Goal: Task Accomplishment & Management: Manage account settings

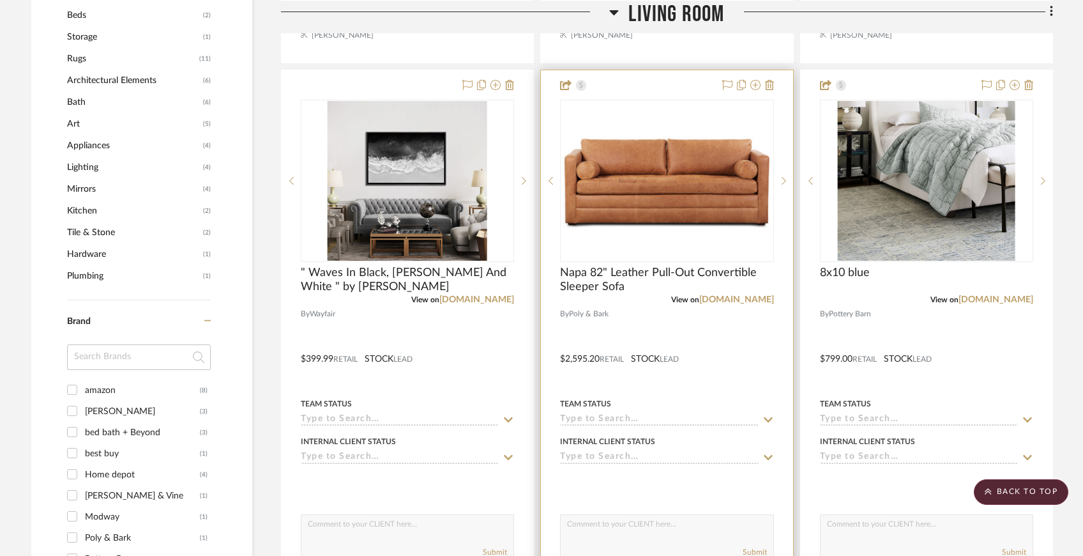
scroll to position [836, 0]
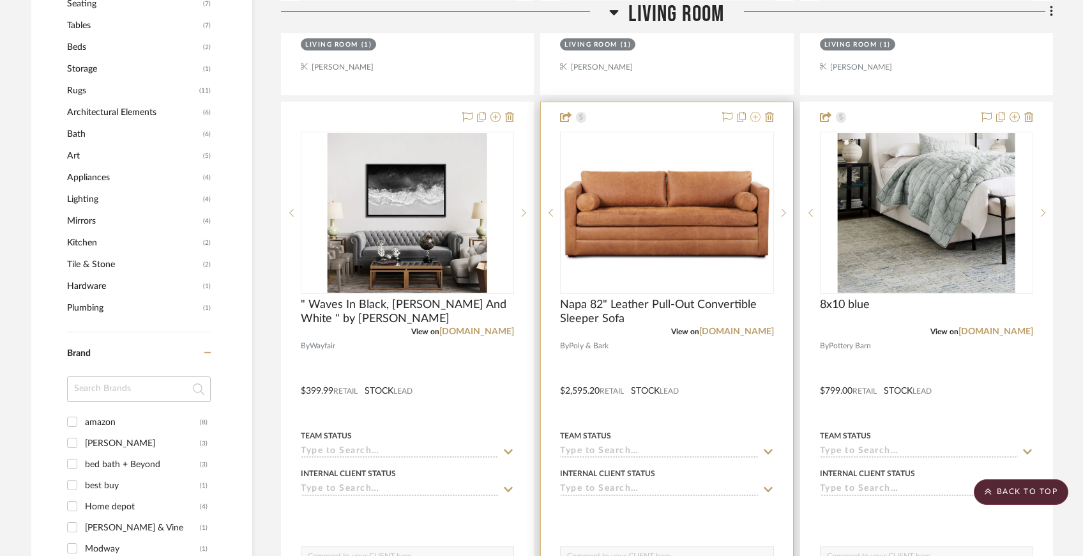
click at [758, 118] on icon at bounding box center [756, 117] width 10 height 10
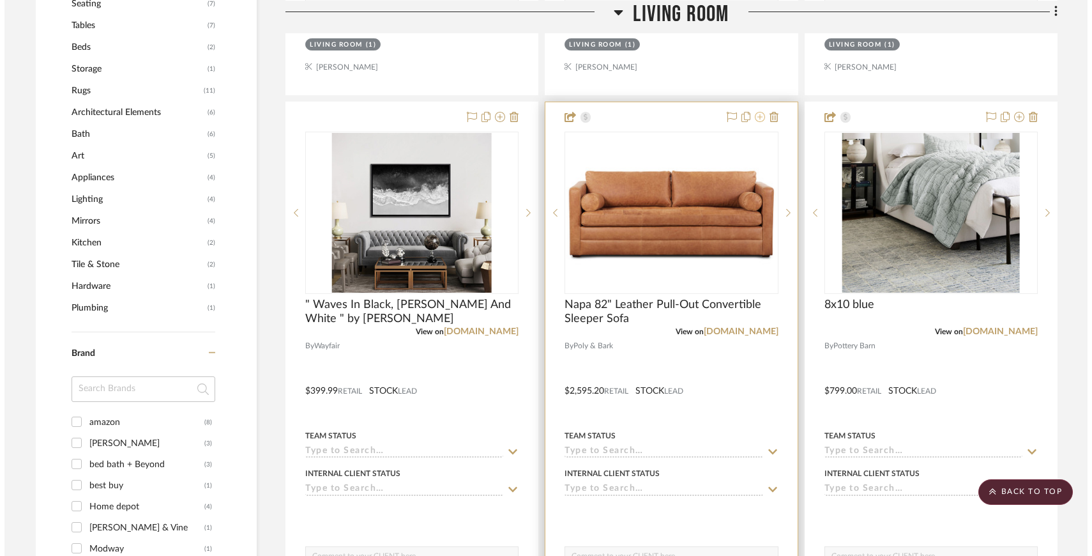
scroll to position [0, 0]
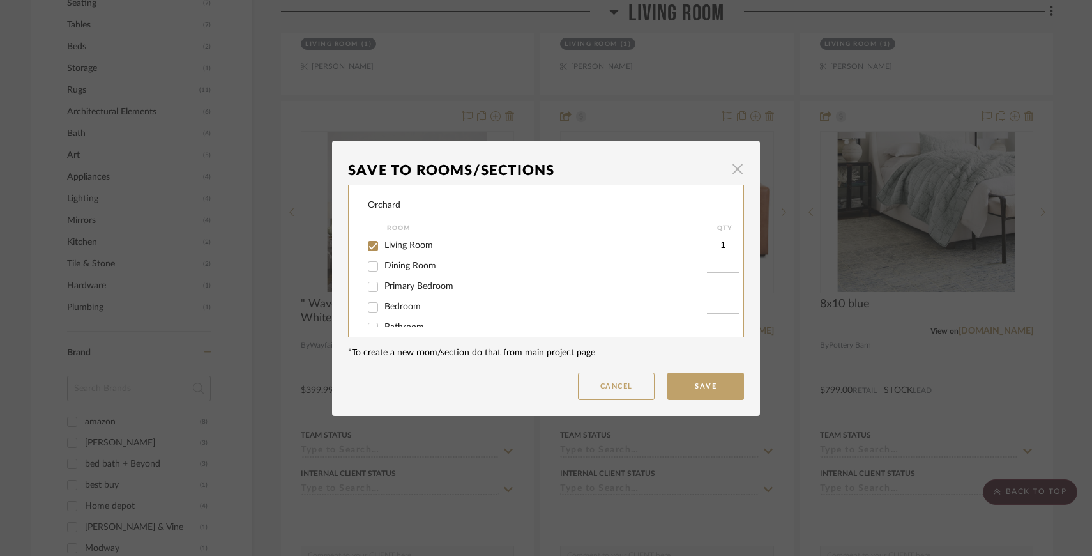
click at [736, 168] on span "button" at bounding box center [738, 169] width 26 height 26
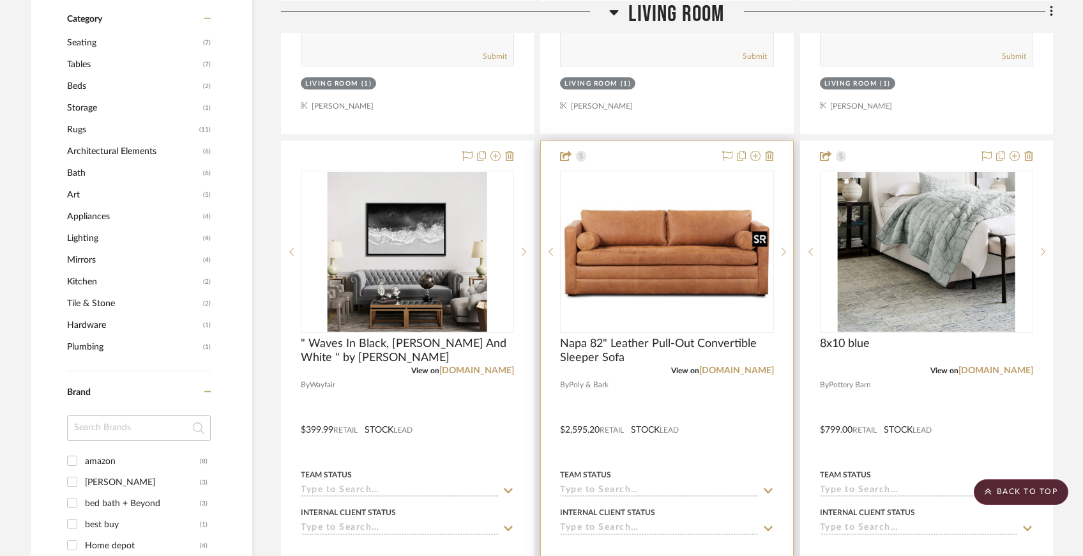
scroll to position [791, 0]
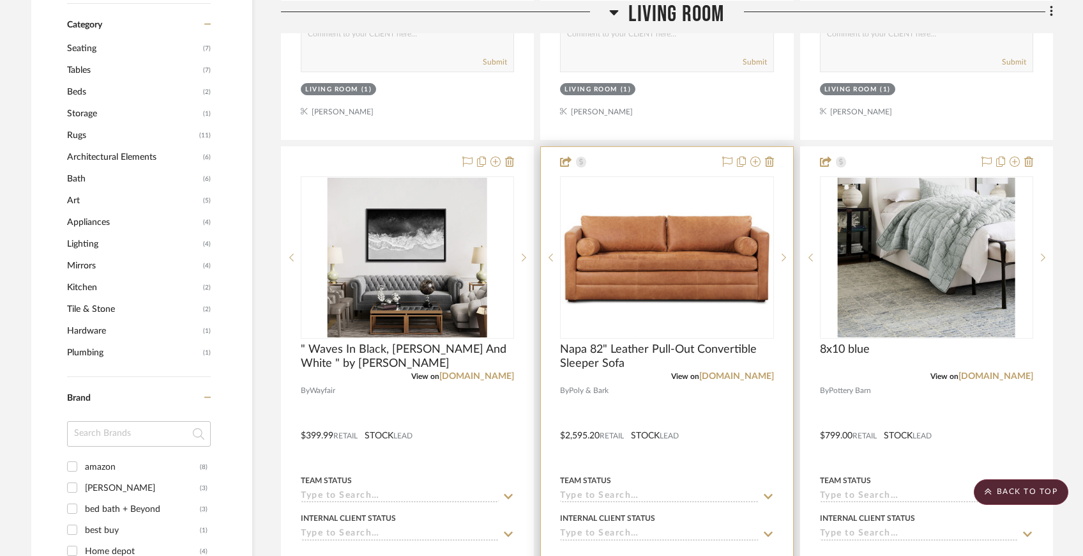
click at [665, 157] on div at bounding box center [667, 426] width 252 height 559
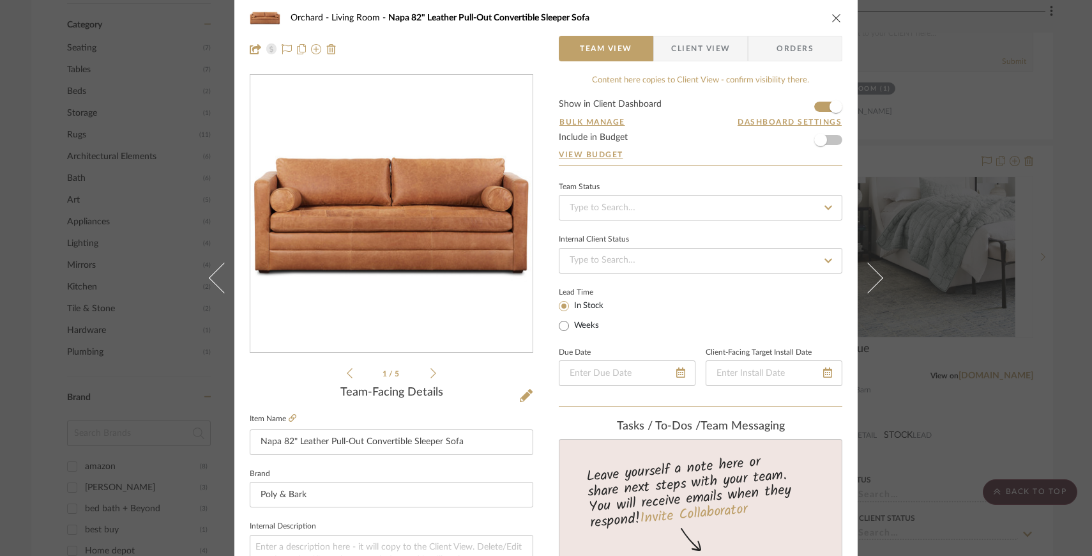
scroll to position [0, 0]
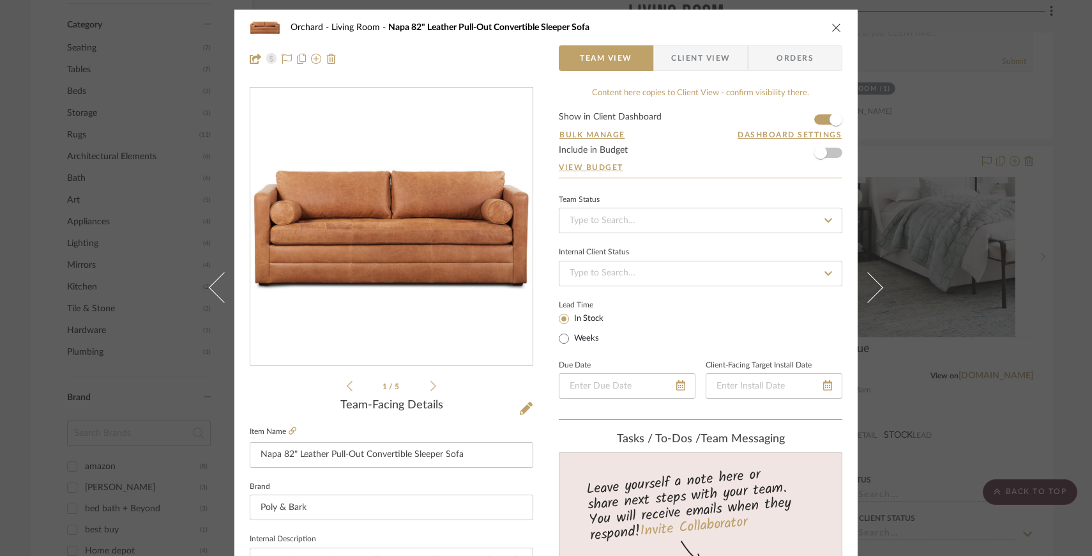
click at [778, 57] on span "Orders" at bounding box center [795, 58] width 65 height 26
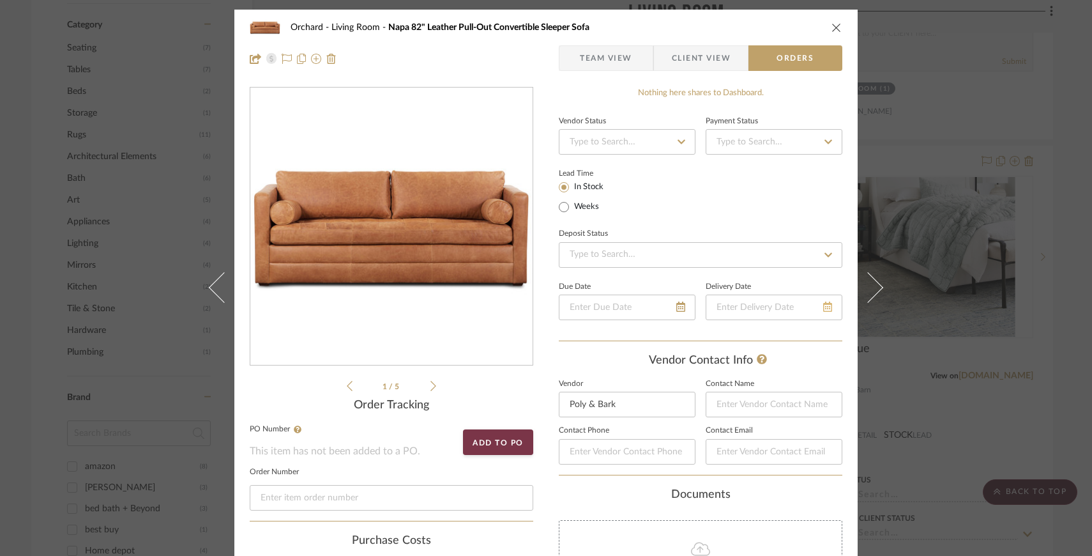
click at [825, 310] on icon at bounding box center [827, 306] width 9 height 10
click at [745, 436] on span "22" at bounding box center [743, 436] width 15 height 15
type input "[DATE]"
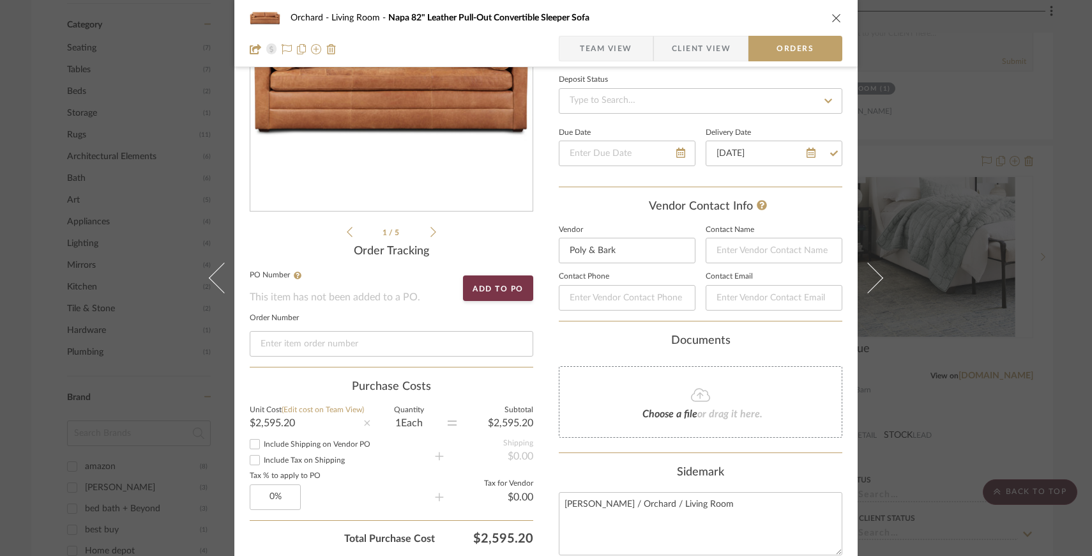
scroll to position [164, 0]
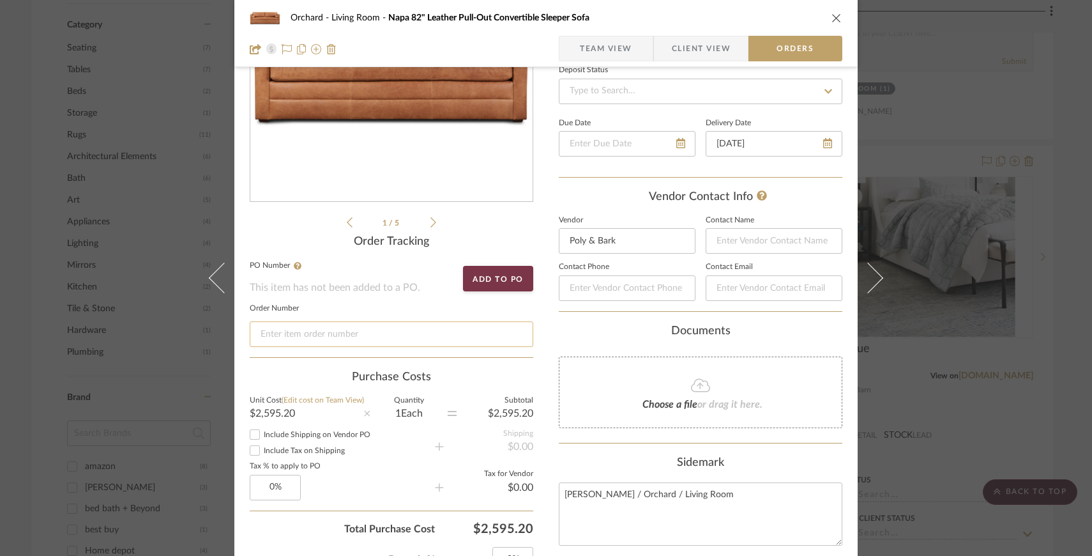
click at [351, 329] on input at bounding box center [392, 334] width 284 height 26
paste input "11736432345161"
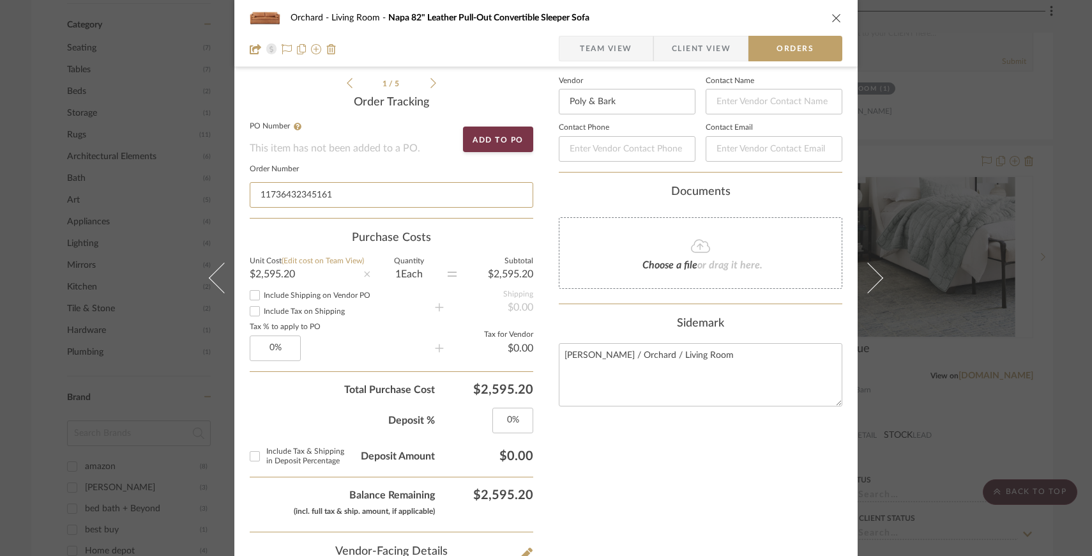
scroll to position [304, 0]
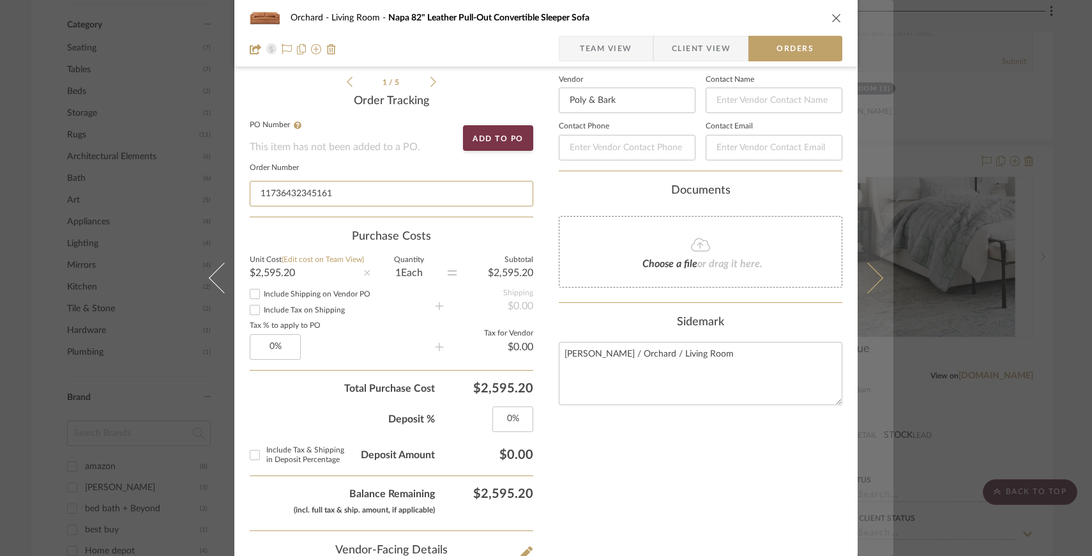
type input "11736432345161"
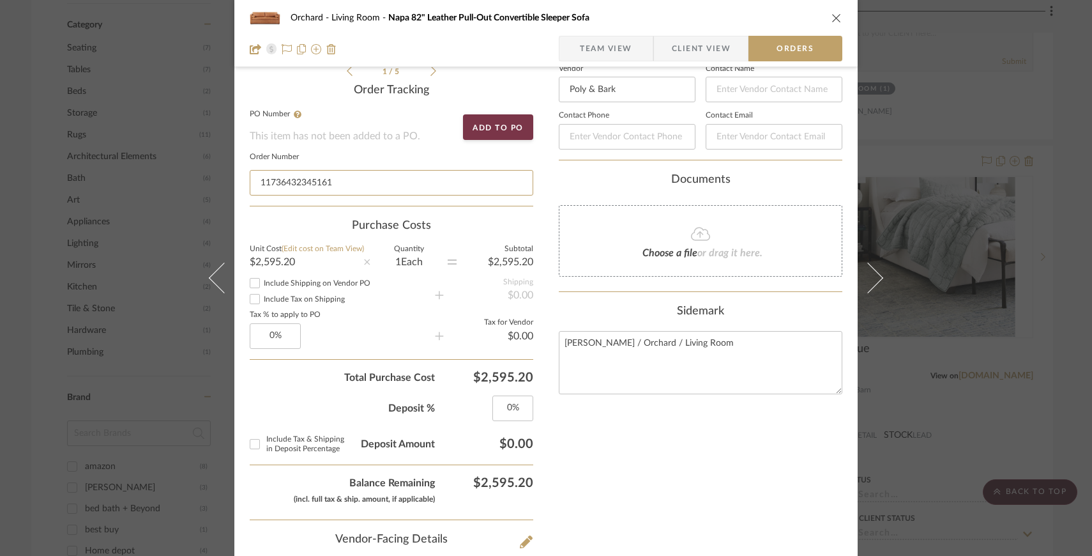
scroll to position [316, 0]
drag, startPoint x: 270, startPoint y: 336, endPoint x: 259, endPoint y: 336, distance: 10.9
click at [259, 336] on input "0" at bounding box center [275, 335] width 51 height 26
drag, startPoint x: 259, startPoint y: 336, endPoint x: 300, endPoint y: 337, distance: 40.2
click at [300, 337] on sr-operation-status-container "0" at bounding box center [342, 335] width 185 height 26
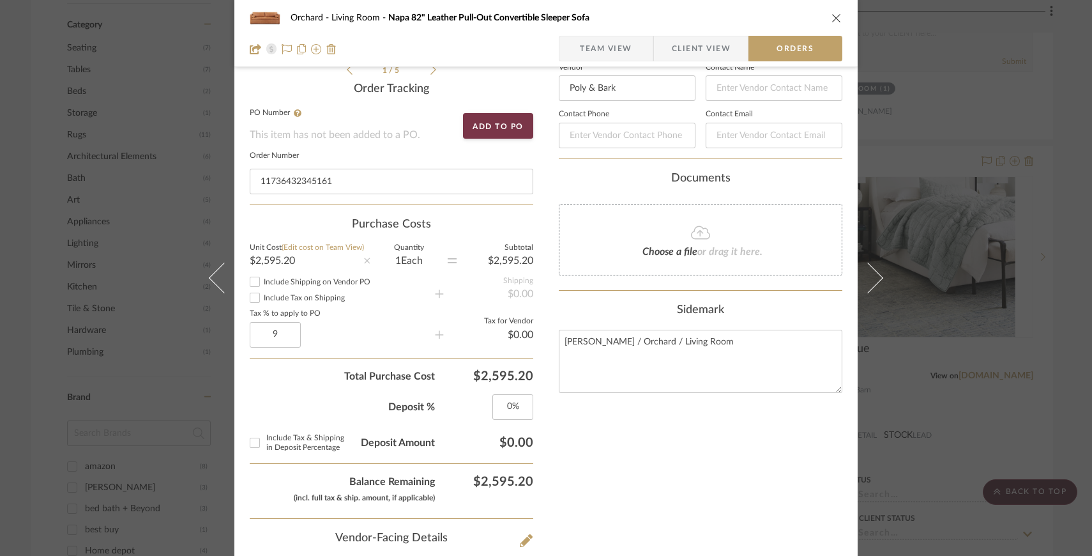
type input "9%"
click at [377, 332] on sr-operation-status-container "9%" at bounding box center [342, 335] width 185 height 26
click at [270, 337] on input "9" at bounding box center [275, 335] width 51 height 26
type input "8%"
click at [436, 336] on icon at bounding box center [439, 334] width 9 height 9
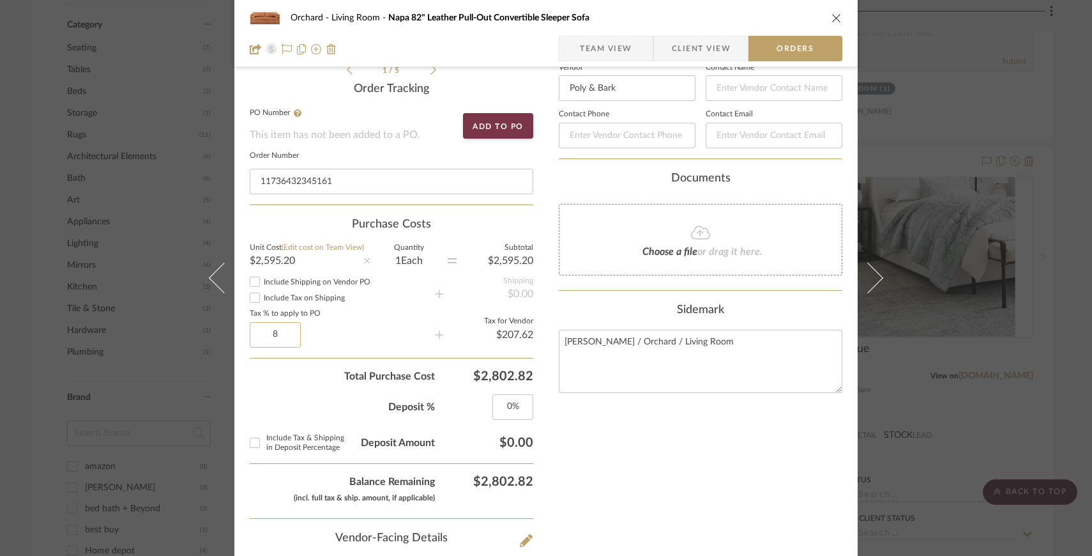
click at [271, 335] on input "8" at bounding box center [275, 335] width 51 height 26
type input "9%"
click at [367, 358] on sr-form-field "Tax % to apply to PO 9%" at bounding box center [342, 333] width 185 height 47
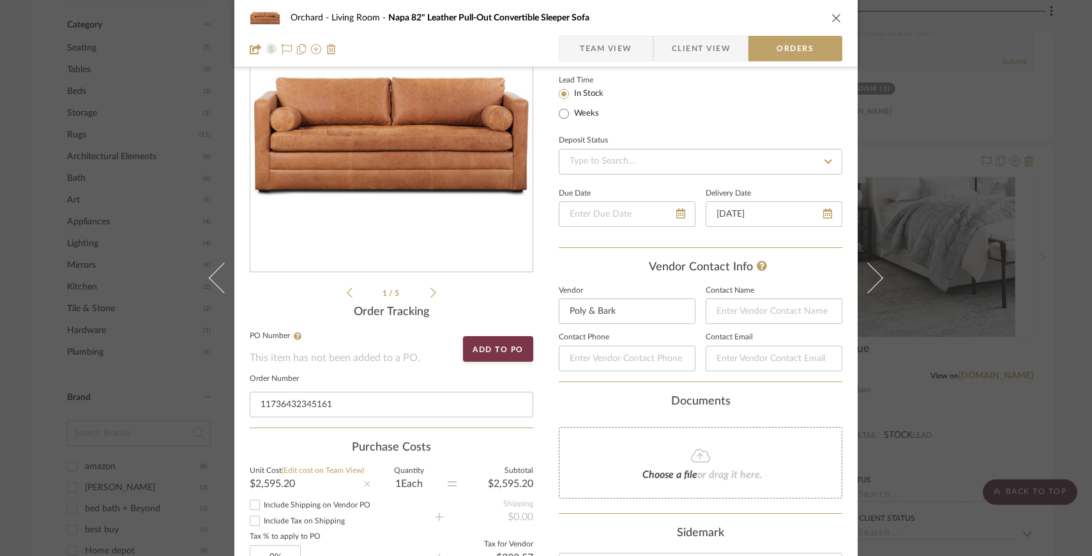
scroll to position [0, 0]
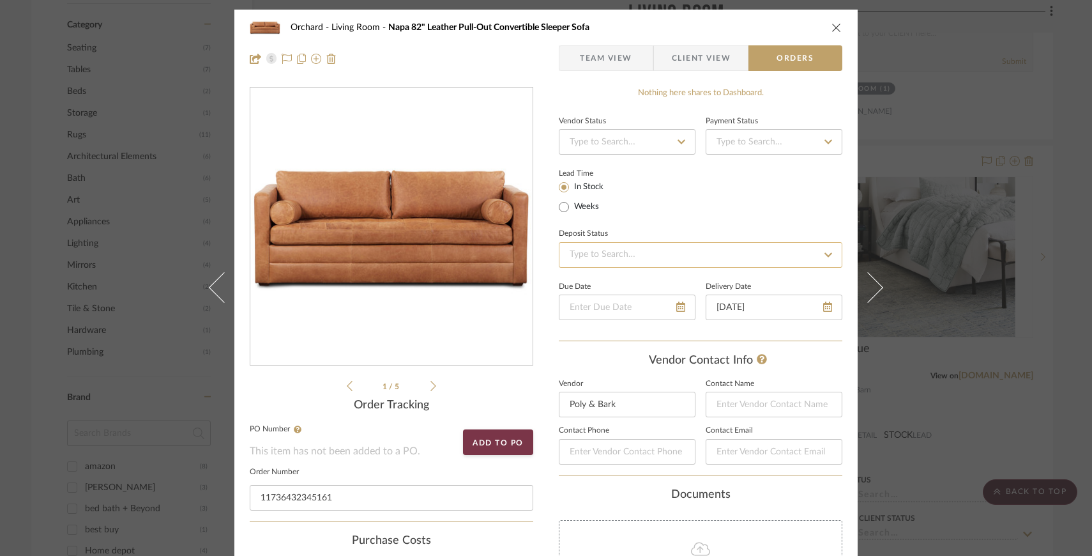
click at [669, 255] on input at bounding box center [701, 255] width 284 height 26
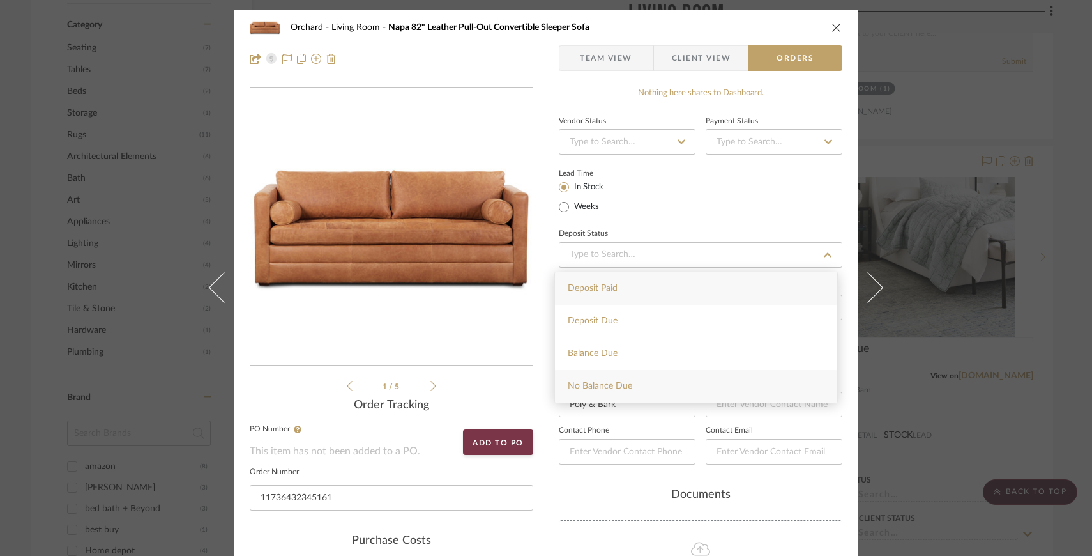
click at [671, 381] on div "No Balance Due" at bounding box center [696, 386] width 282 height 33
type input "[DATE]"
type input "No Balance Due"
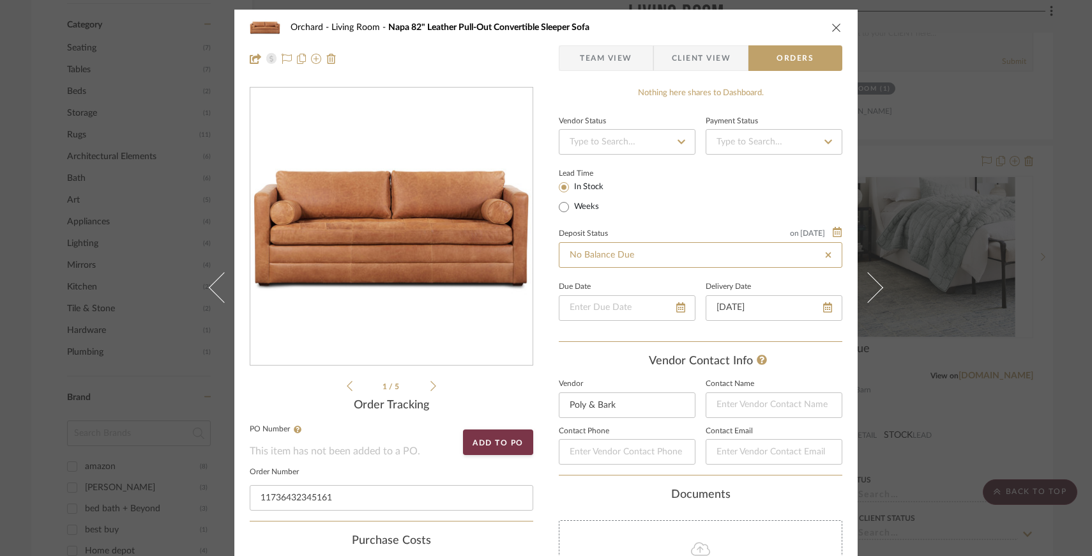
type input "[DATE]"
click at [753, 150] on input at bounding box center [774, 142] width 137 height 26
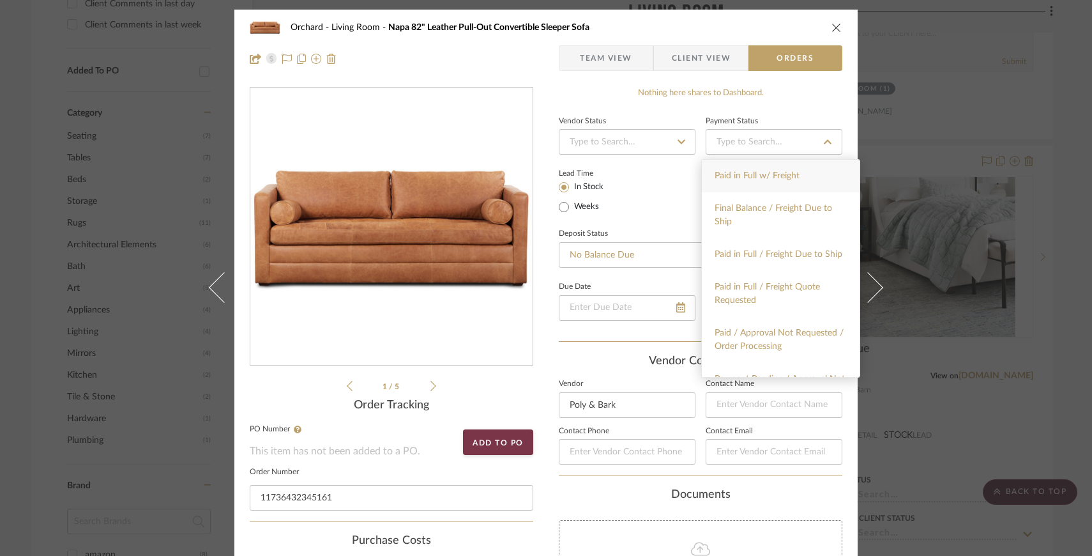
click at [764, 183] on div "Paid in Full w/ Freight" at bounding box center [781, 176] width 158 height 33
type input "[DATE]"
type input "Paid in Full w/ Freight"
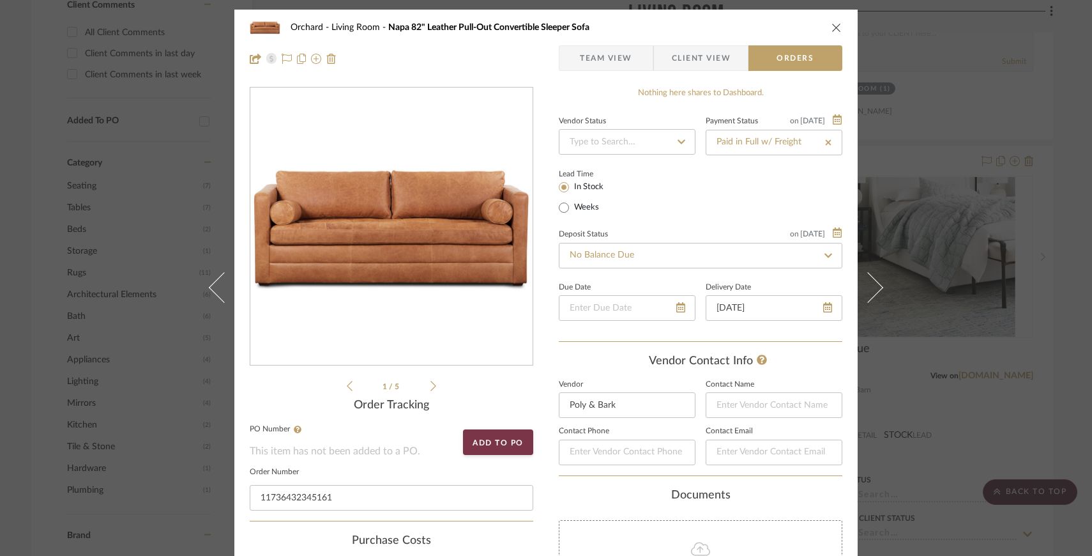
click at [676, 144] on icon at bounding box center [681, 141] width 11 height 9
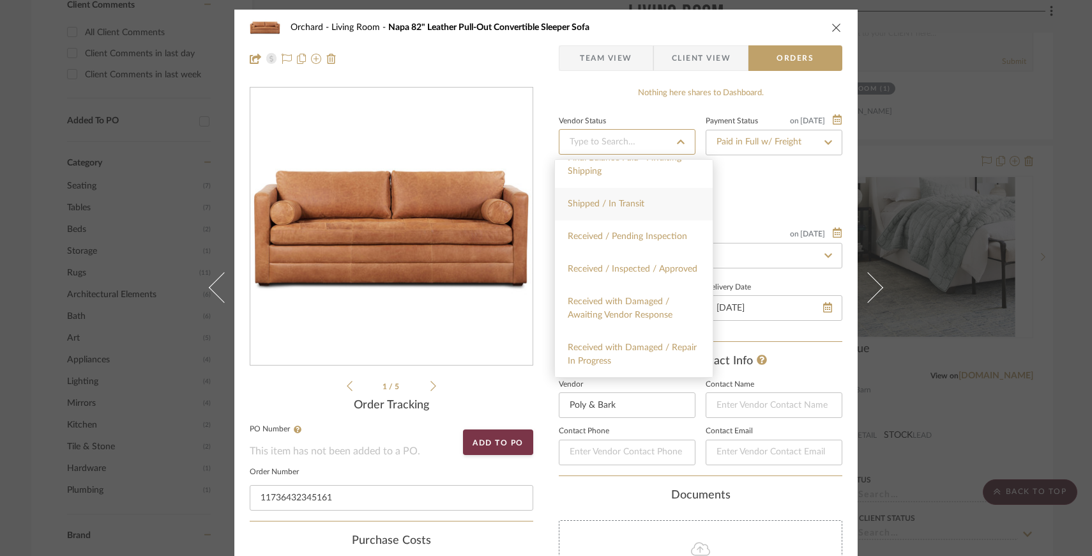
scroll to position [422, 0]
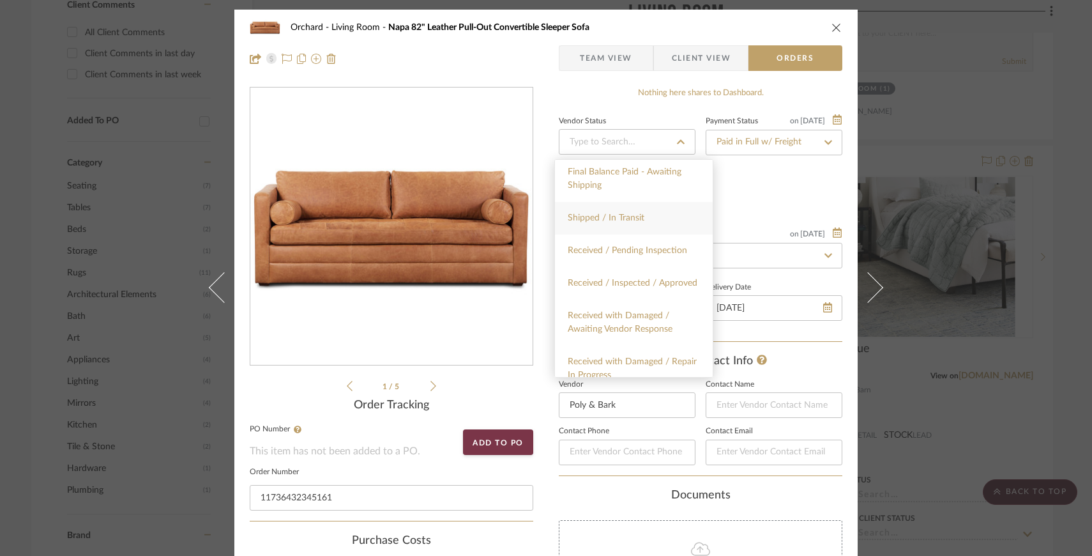
click at [652, 228] on div "Shipped / In Transit" at bounding box center [634, 218] width 158 height 33
type input "[DATE]"
type input "Shipped / In Transit"
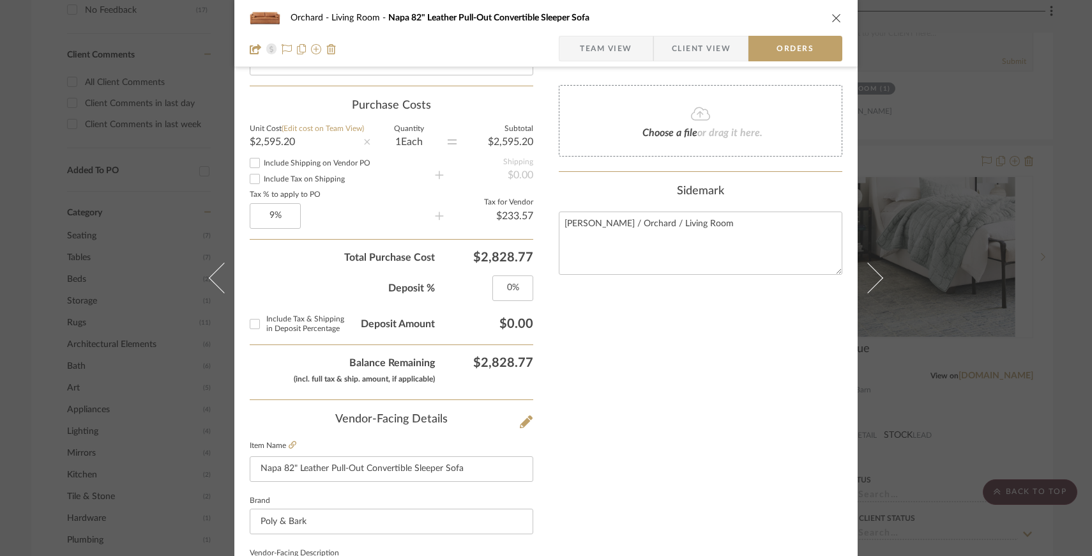
scroll to position [0, 0]
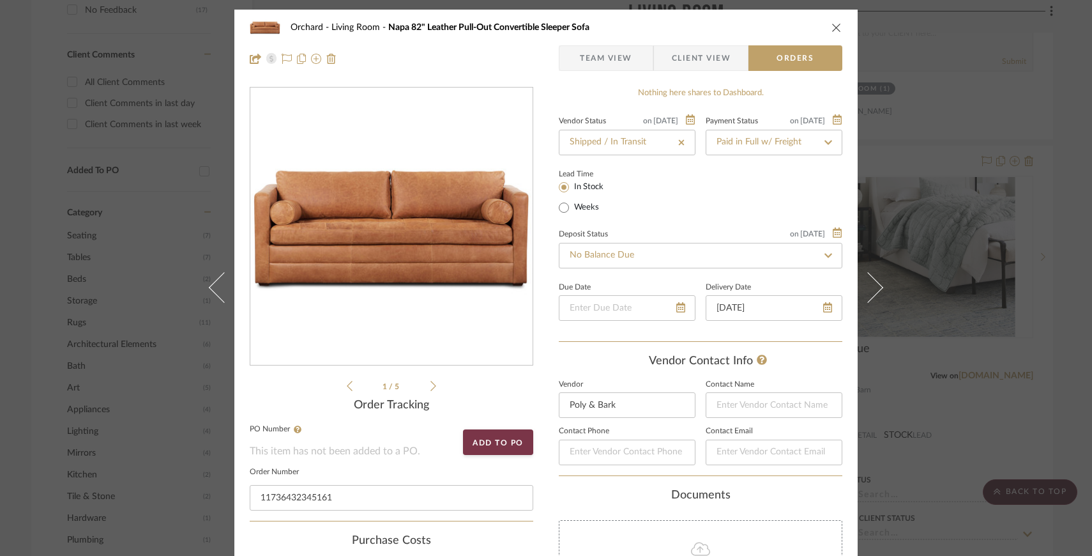
click at [834, 22] on button "close" at bounding box center [836, 27] width 11 height 11
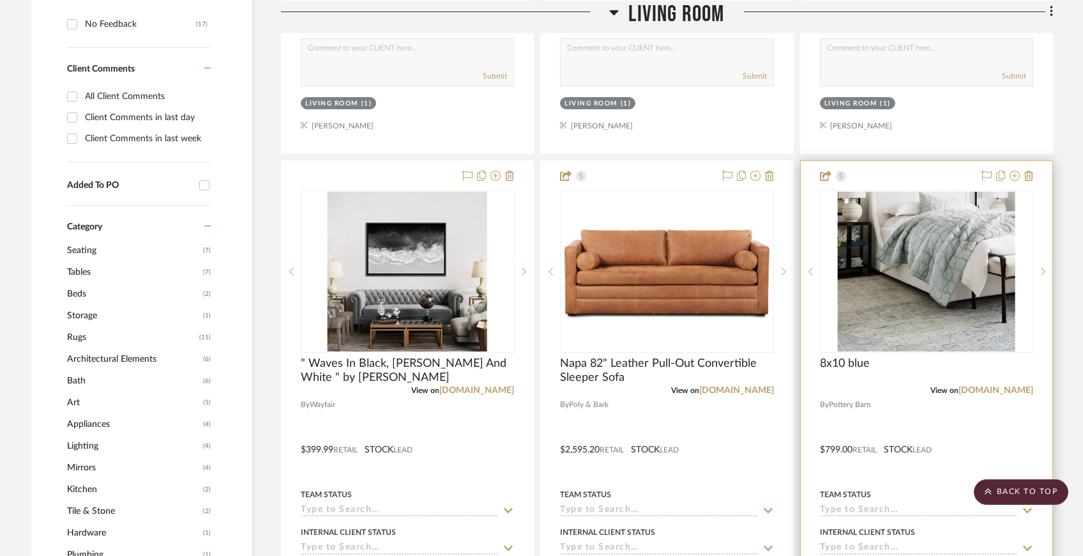
scroll to position [705, 0]
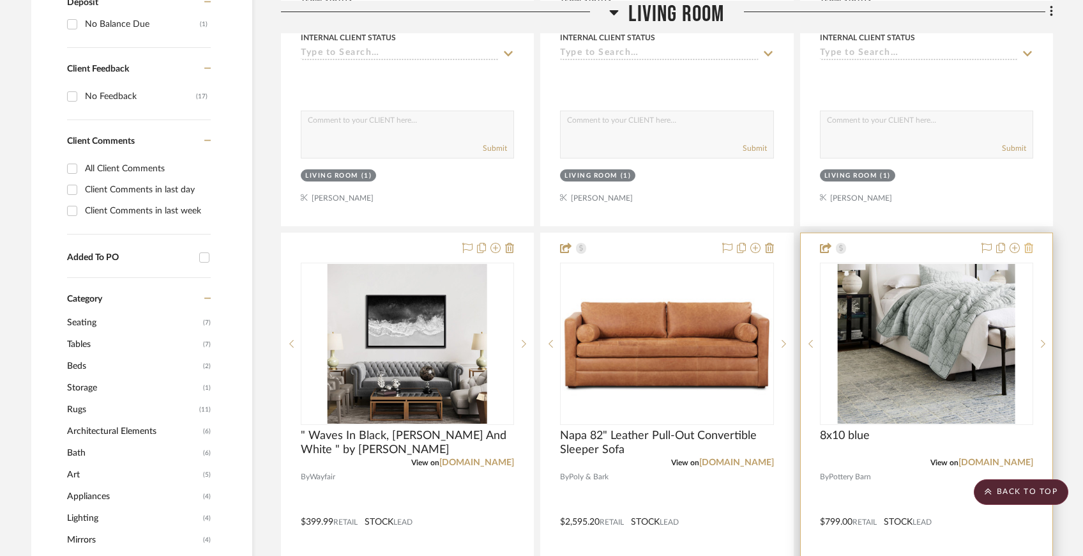
click at [1027, 247] on icon at bounding box center [1029, 248] width 9 height 10
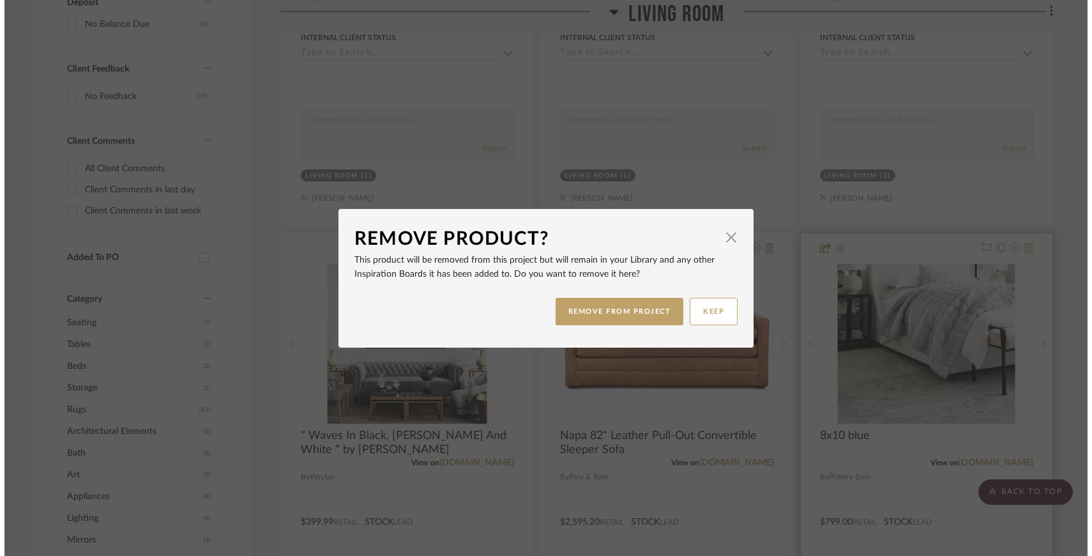
scroll to position [0, 0]
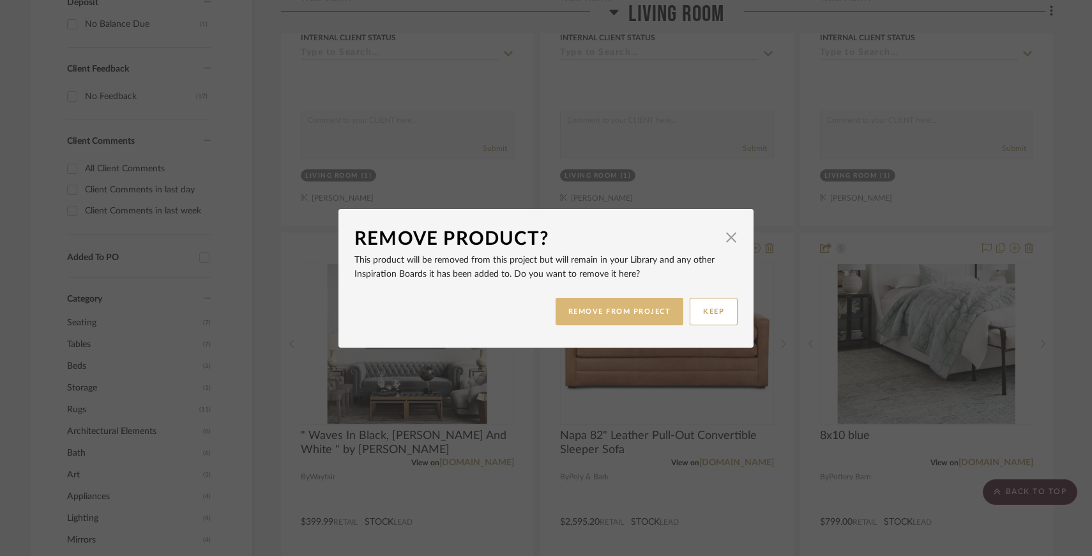
click at [593, 317] on button "REMOVE FROM PROJECT" at bounding box center [620, 311] width 128 height 27
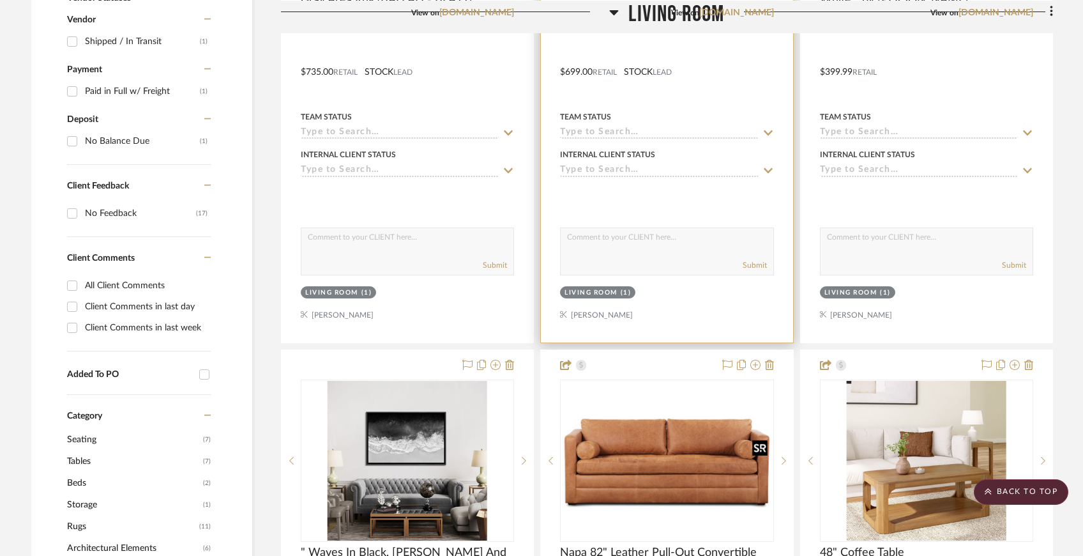
scroll to position [620, 0]
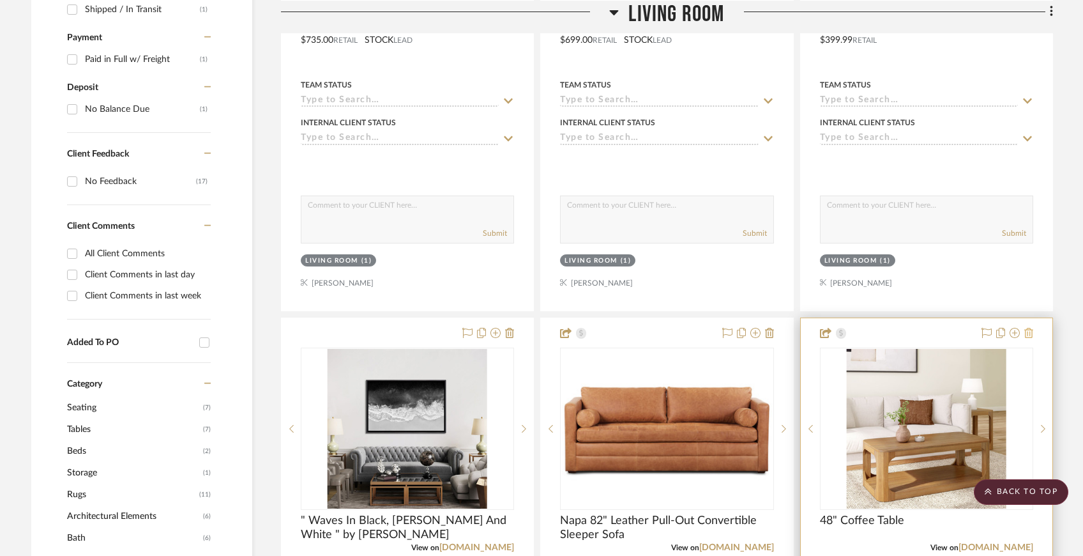
click at [1030, 333] on icon at bounding box center [1029, 333] width 9 height 10
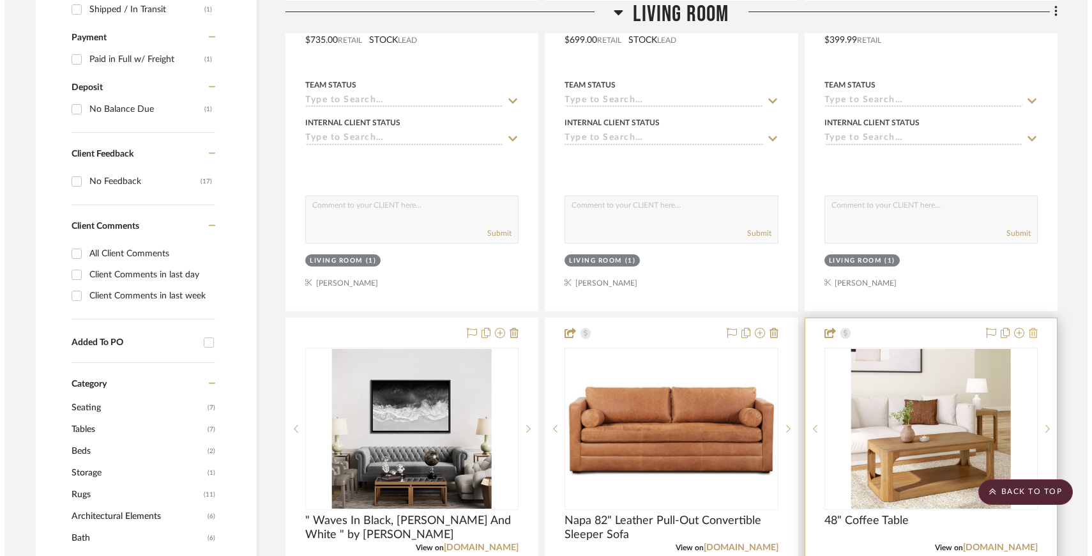
scroll to position [0, 0]
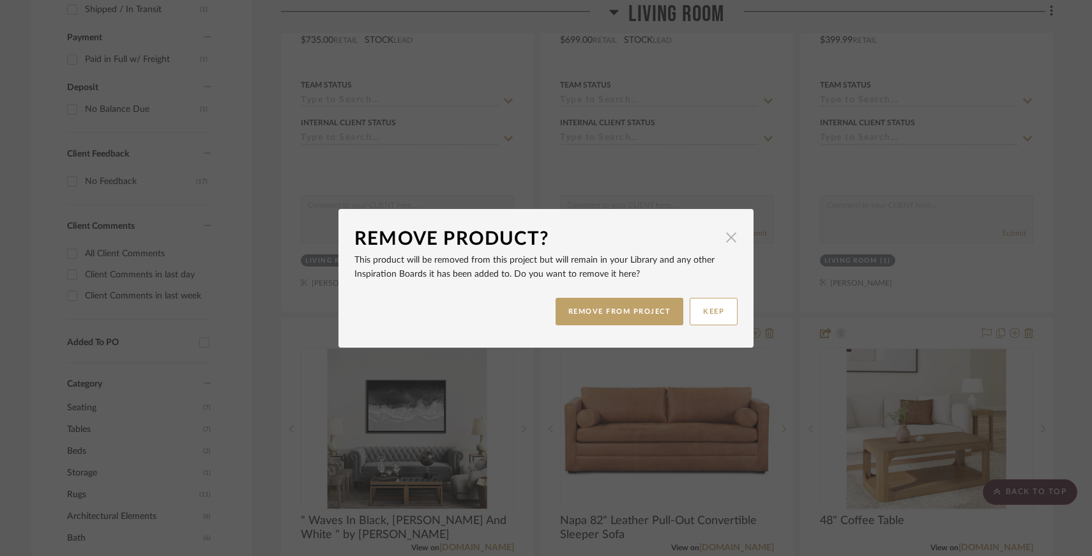
click at [722, 236] on span "button" at bounding box center [732, 238] width 26 height 26
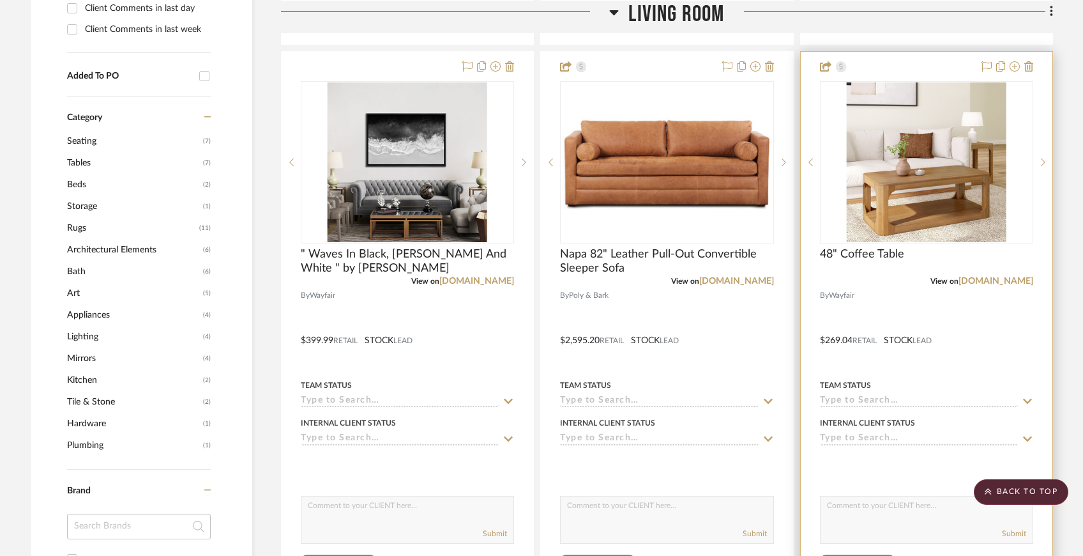
scroll to position [854, 0]
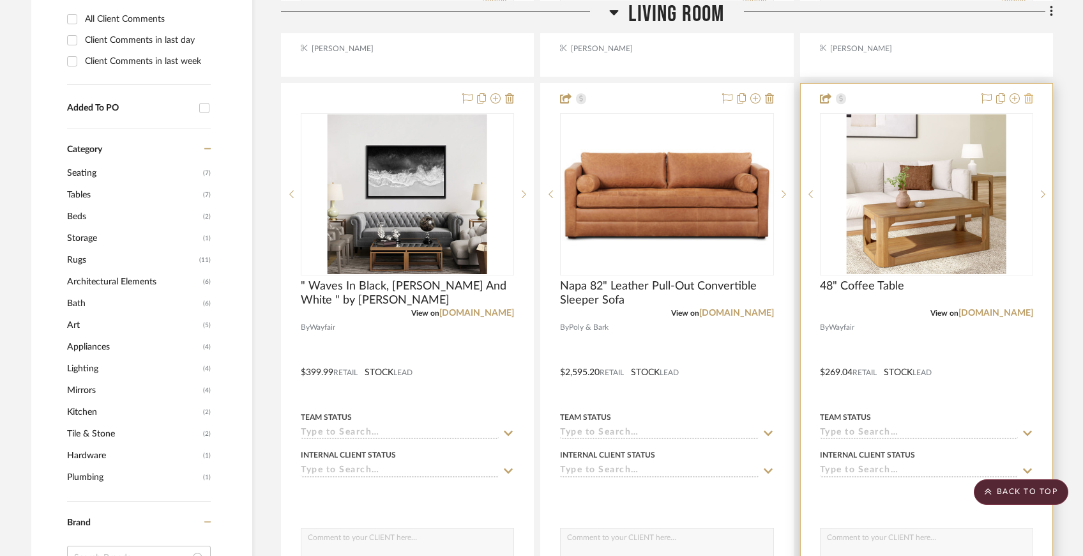
click at [1030, 99] on icon at bounding box center [1029, 98] width 9 height 10
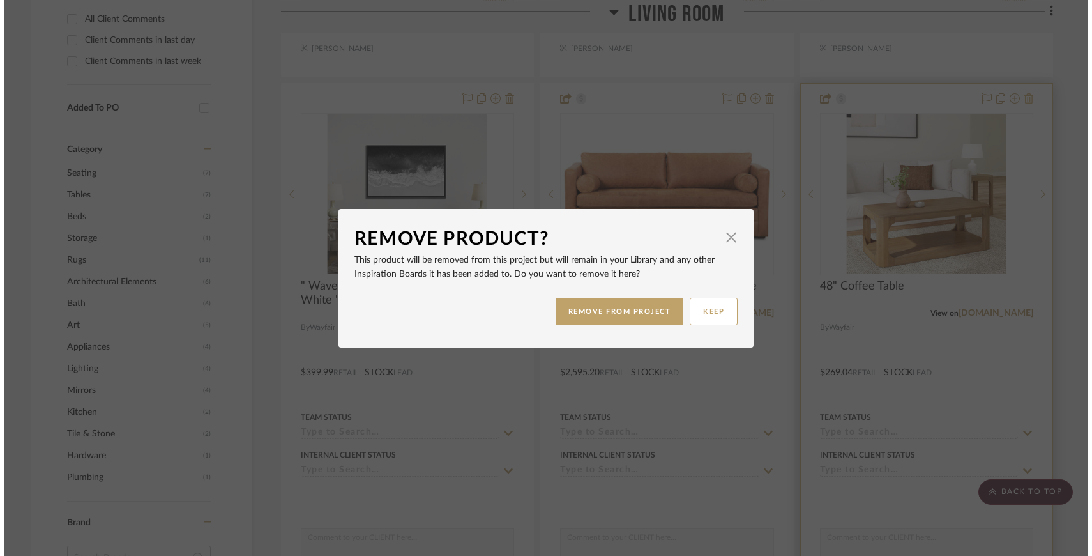
scroll to position [0, 0]
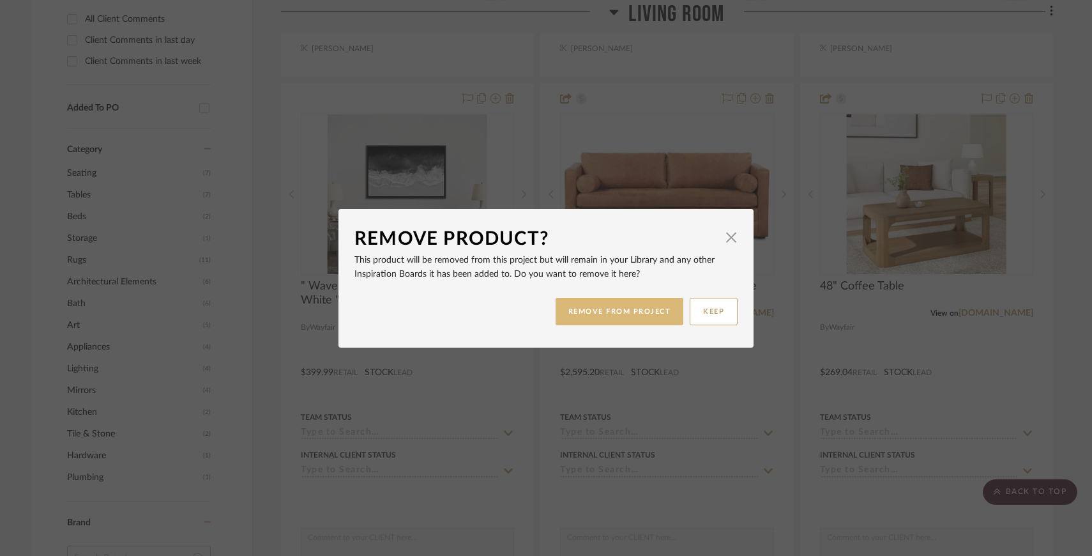
click at [618, 307] on button "REMOVE FROM PROJECT" at bounding box center [620, 311] width 128 height 27
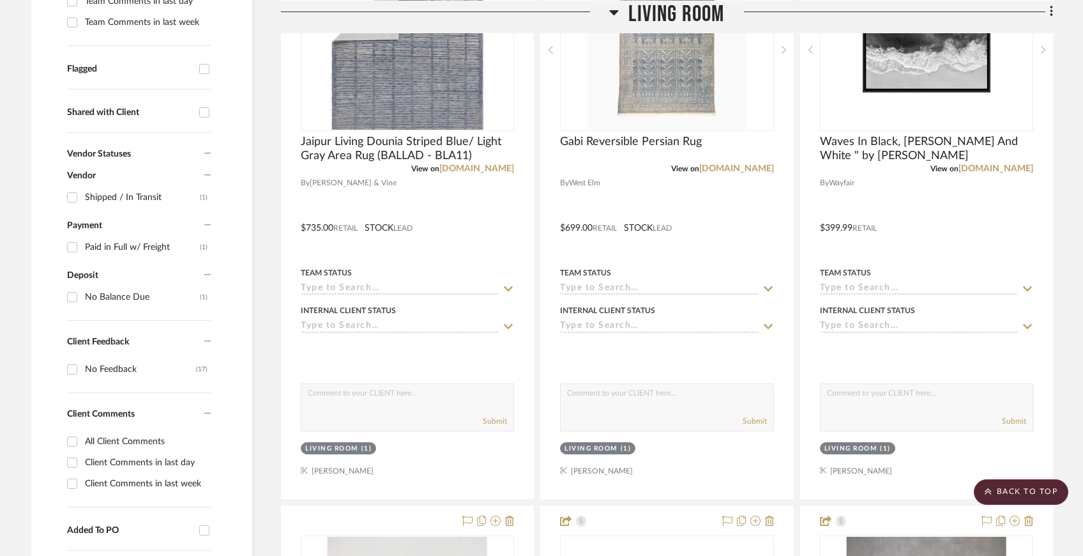
scroll to position [415, 0]
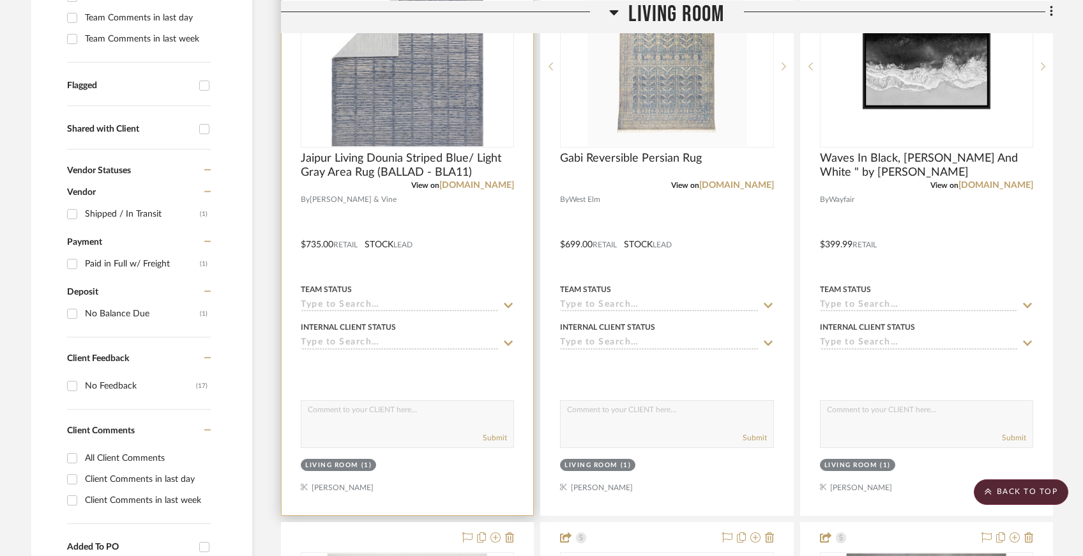
click at [370, 467] on div "(1)" at bounding box center [367, 466] width 11 height 10
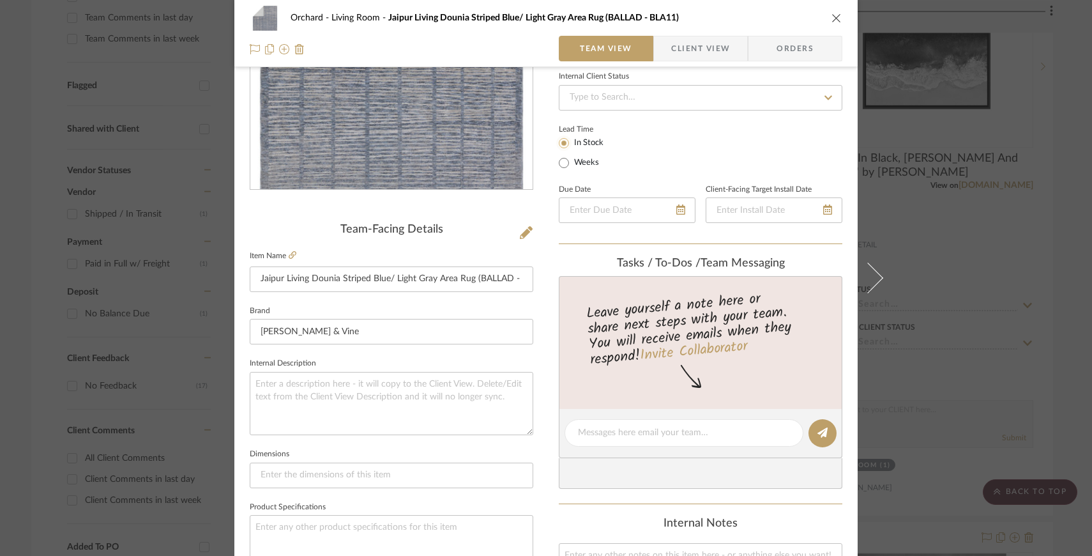
scroll to position [57, 0]
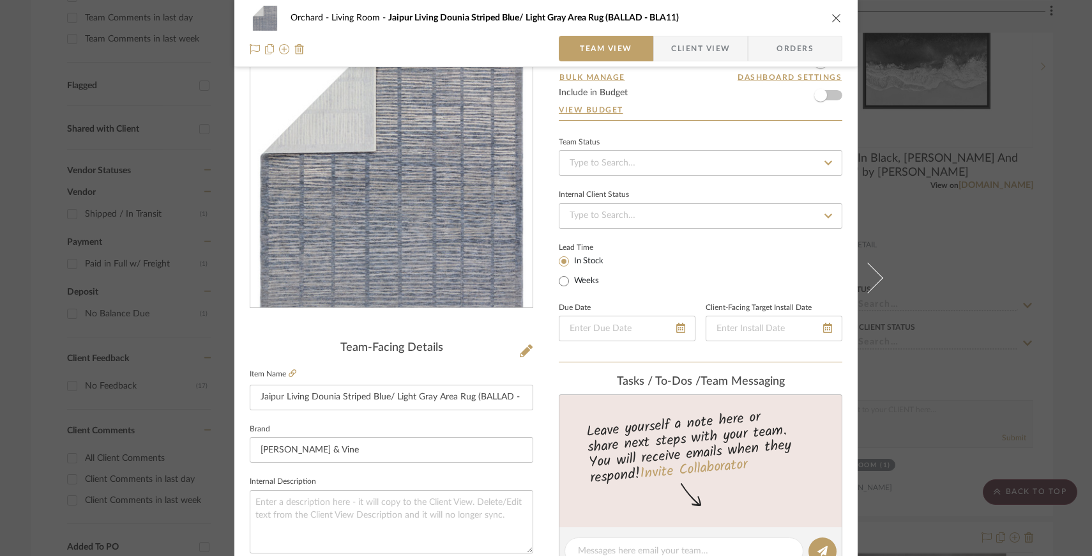
click at [835, 19] on icon "close" at bounding box center [837, 18] width 10 height 10
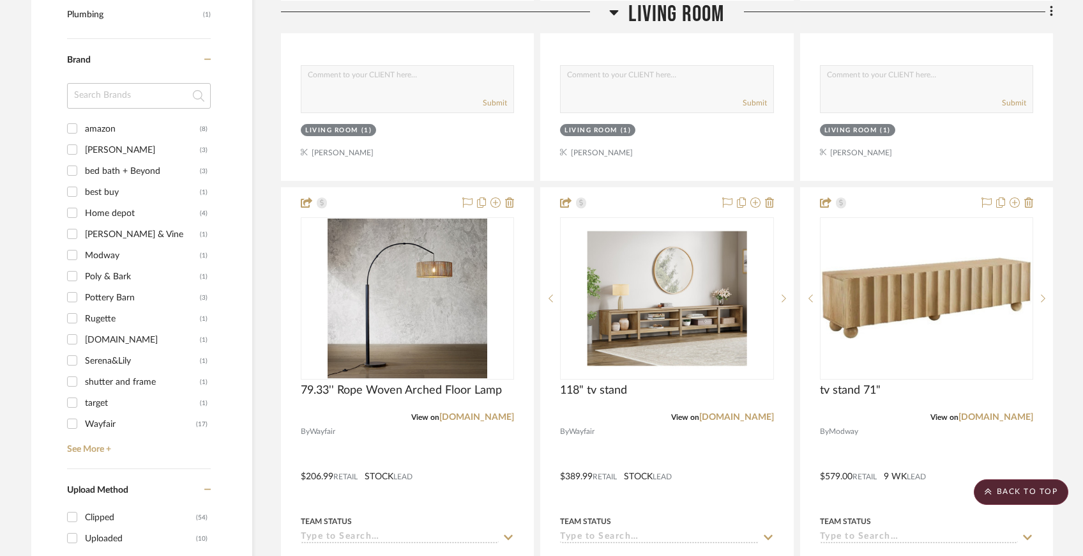
scroll to position [1352, 0]
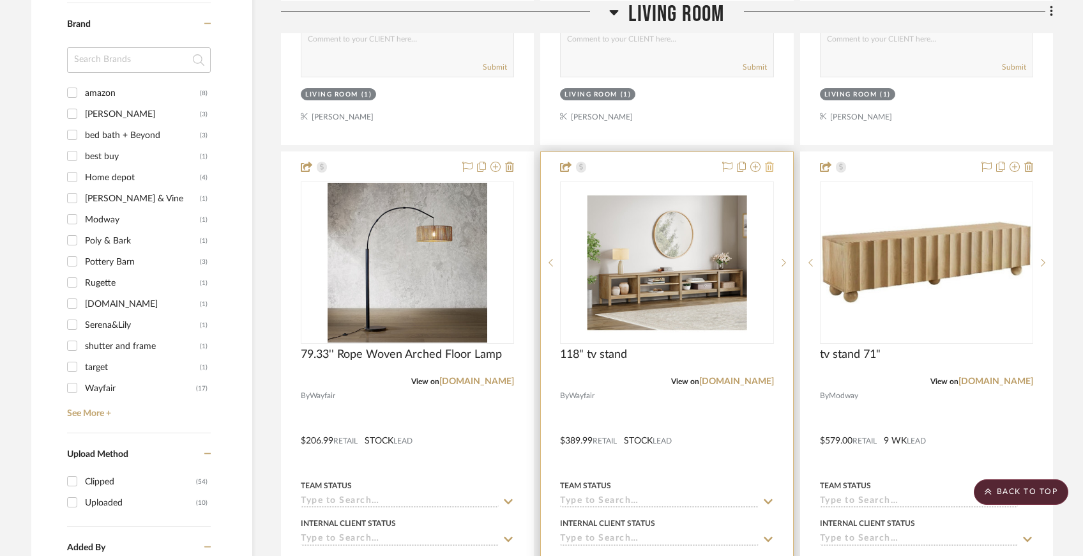
click at [770, 162] on icon at bounding box center [769, 167] width 9 height 10
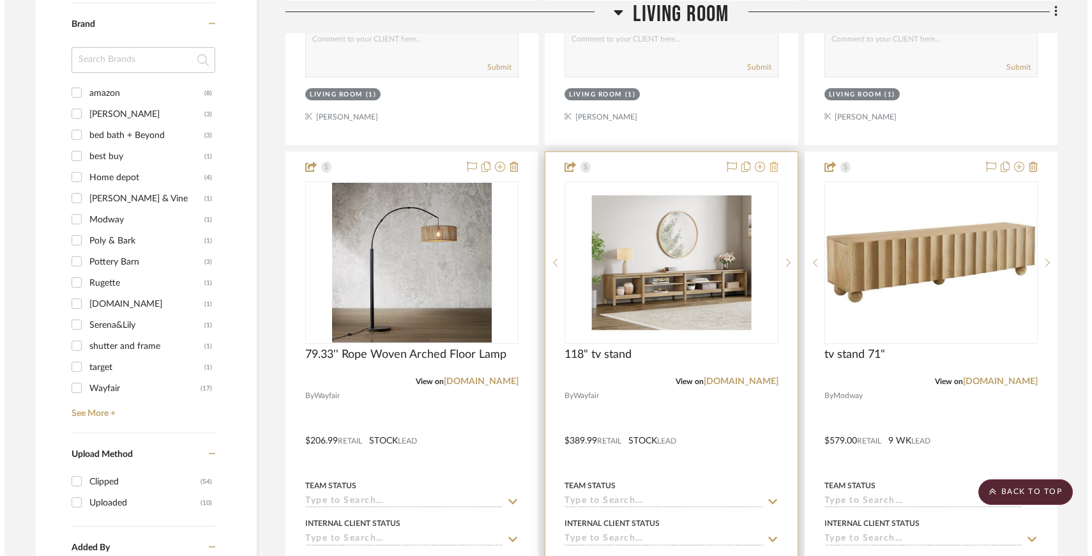
scroll to position [0, 0]
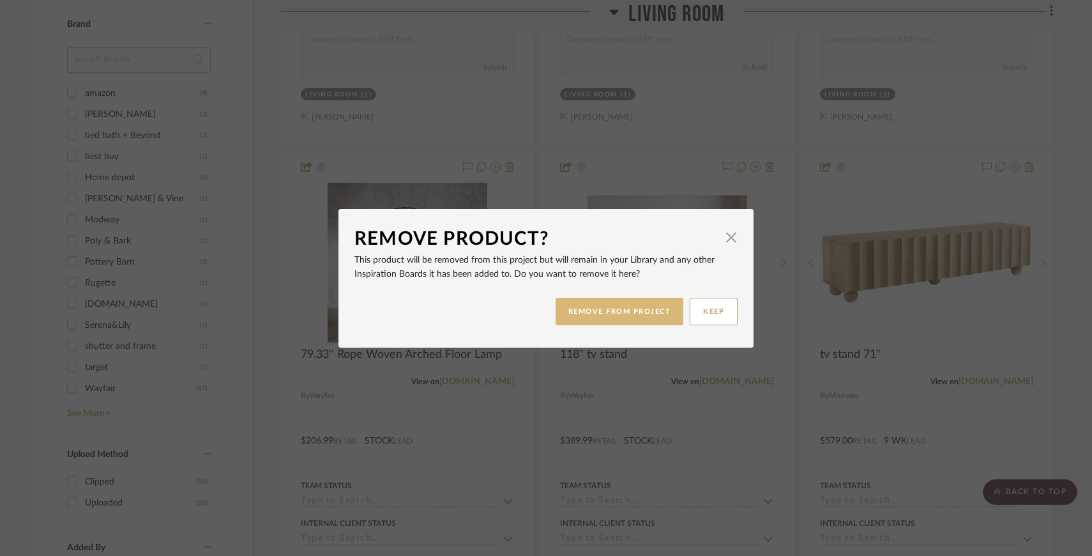
click at [637, 308] on button "REMOVE FROM PROJECT" at bounding box center [620, 311] width 128 height 27
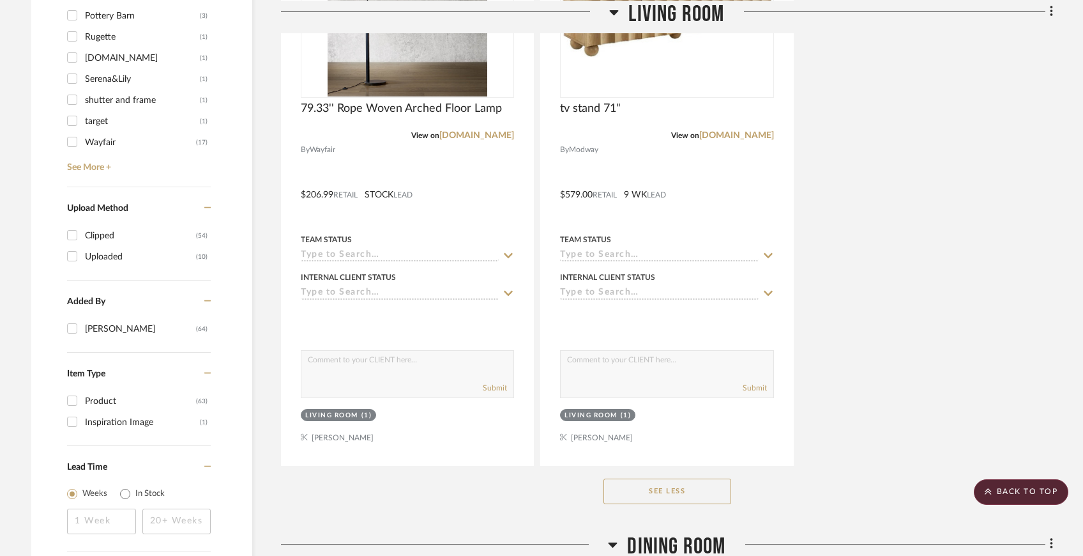
scroll to position [1696, 0]
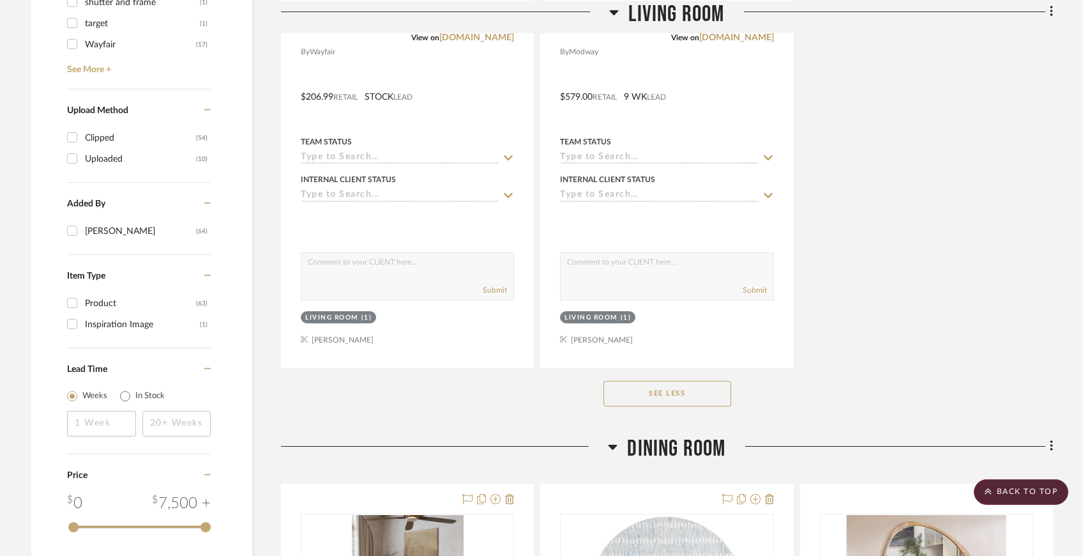
click at [711, 399] on button "See Less" at bounding box center [668, 394] width 128 height 26
click at [711, 399] on button "See More" at bounding box center [668, 394] width 128 height 26
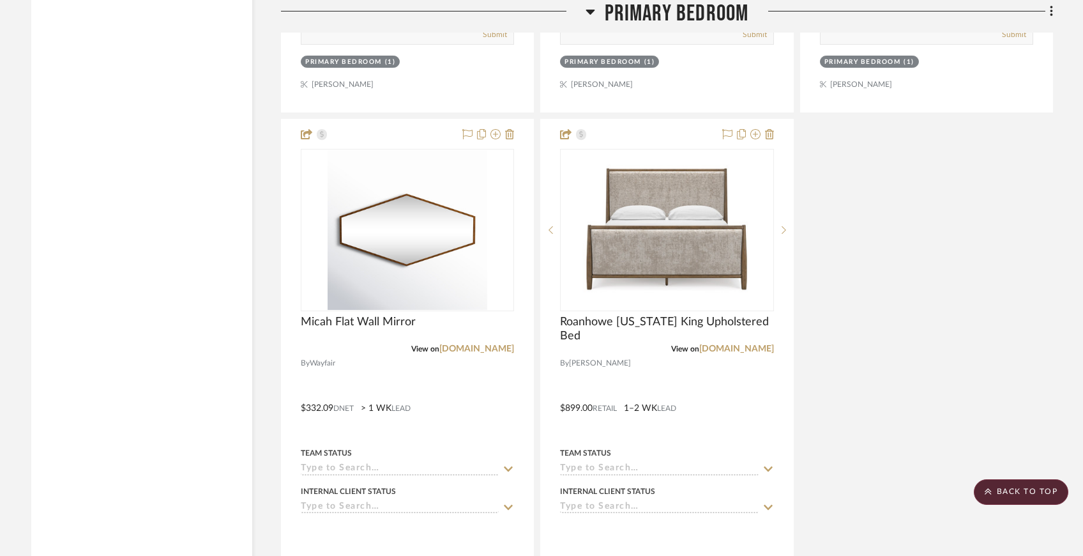
scroll to position [5057, 0]
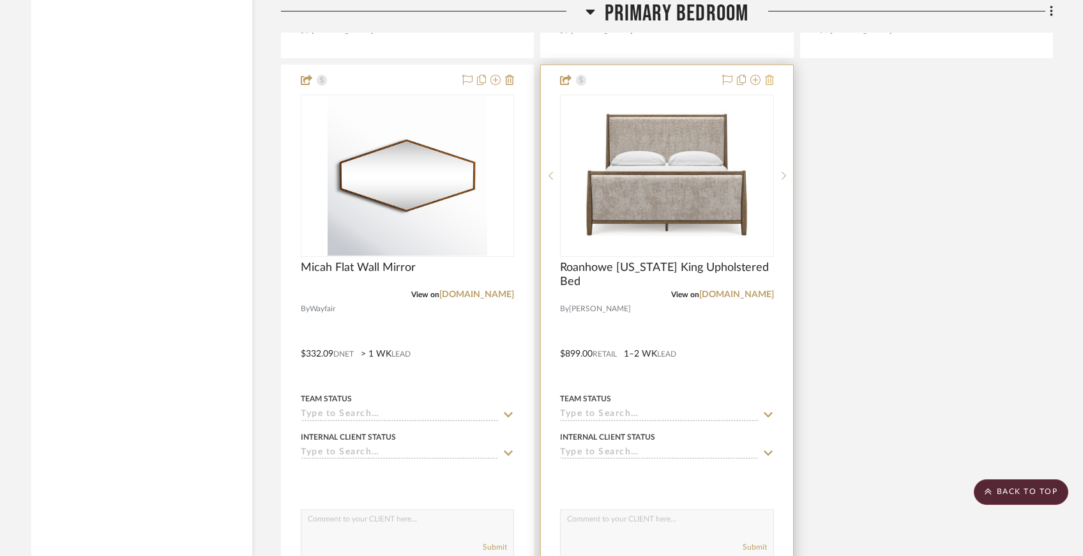
click at [770, 75] on icon at bounding box center [769, 80] width 9 height 10
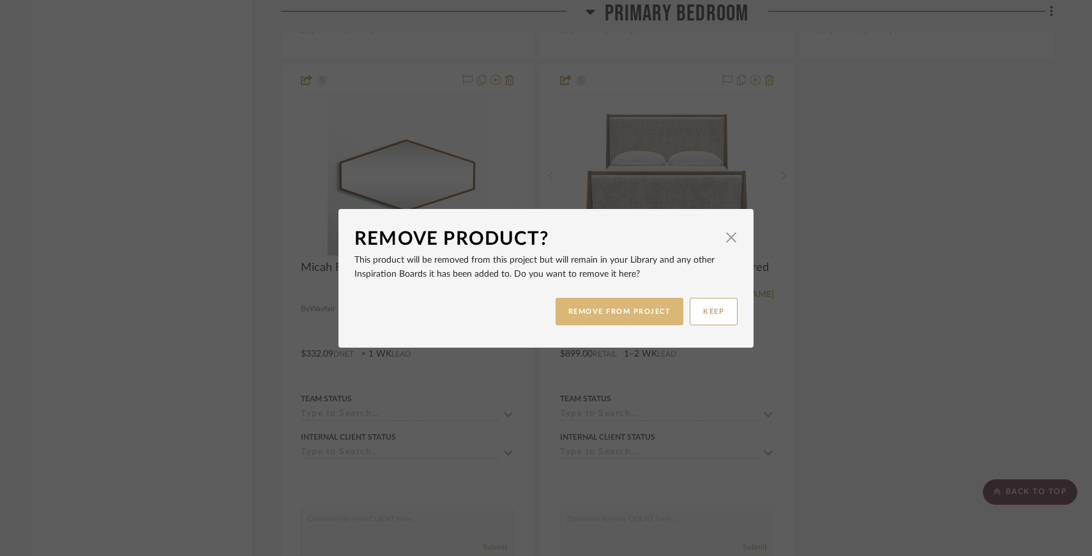
click at [635, 308] on button "REMOVE FROM PROJECT" at bounding box center [620, 311] width 128 height 27
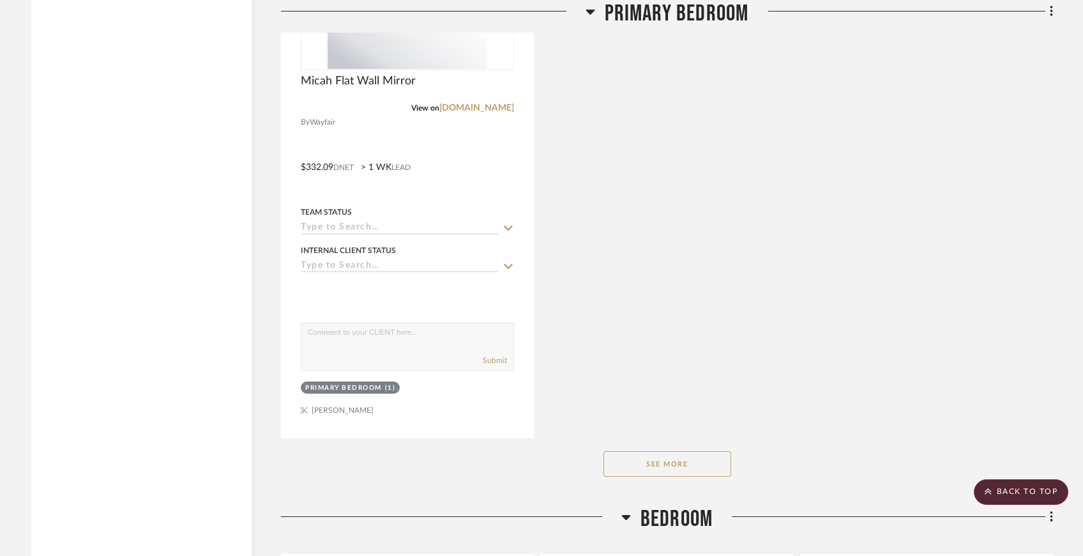
scroll to position [5293, 0]
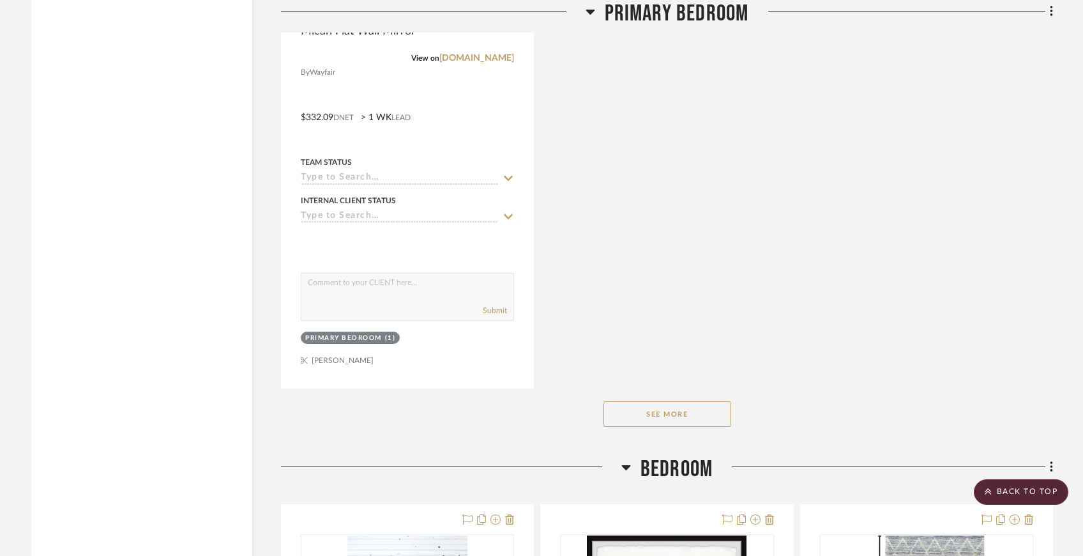
click at [720, 409] on button "See More" at bounding box center [668, 414] width 128 height 26
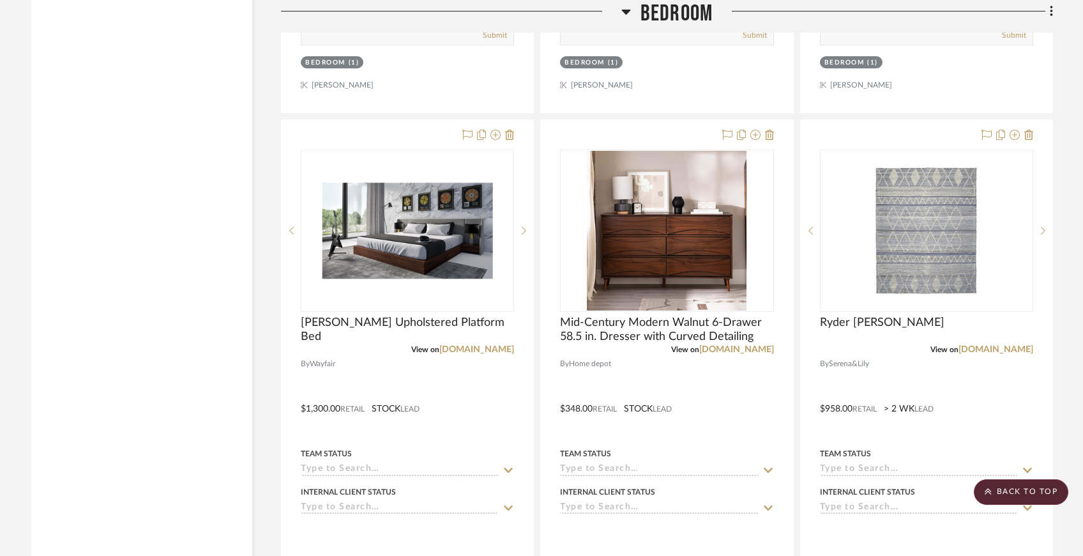
scroll to position [6254, 0]
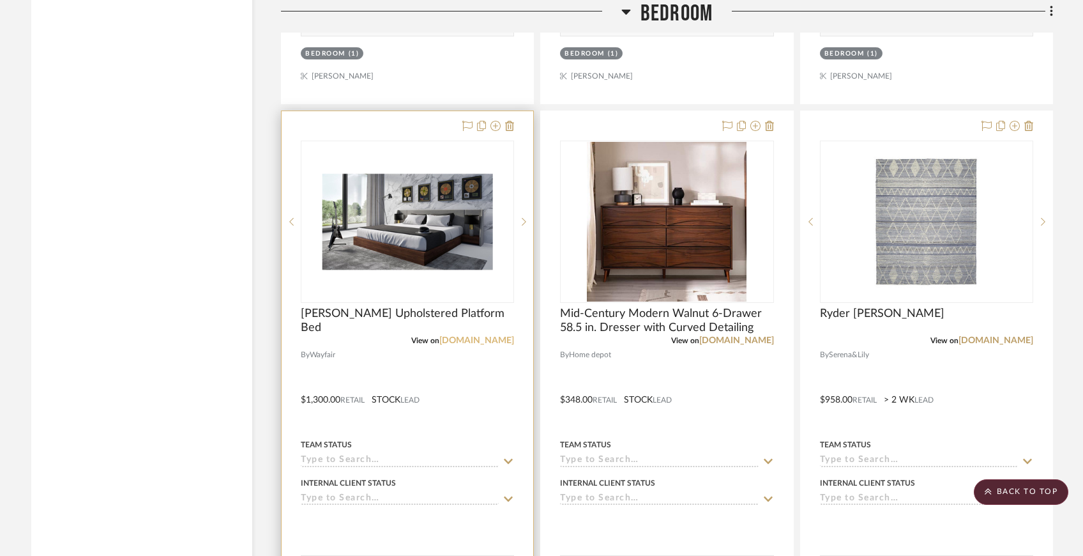
click at [484, 336] on link "[DOMAIN_NAME]" at bounding box center [476, 340] width 75 height 9
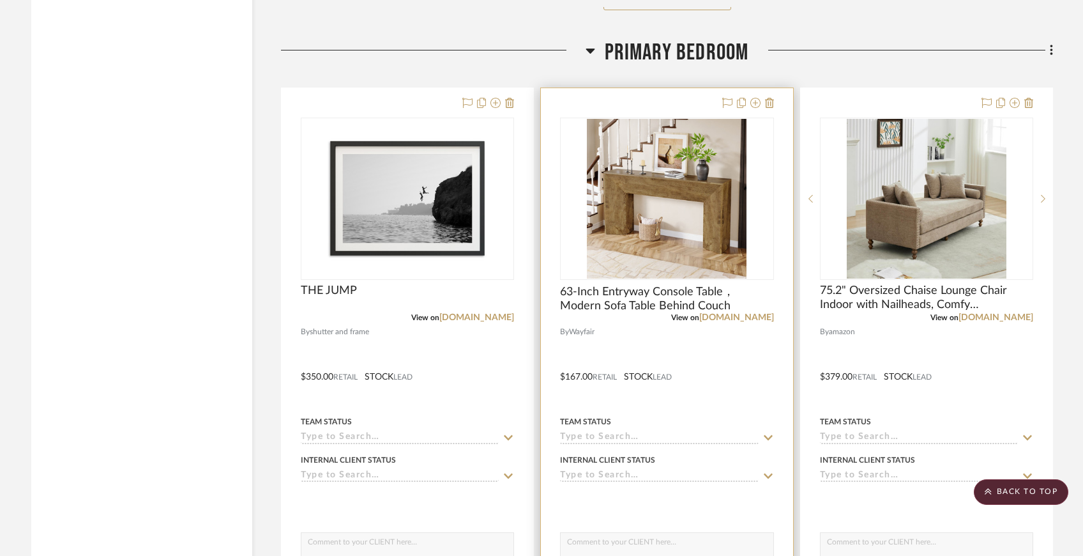
scroll to position [3899, 0]
